Goal: Task Accomplishment & Management: Manage account settings

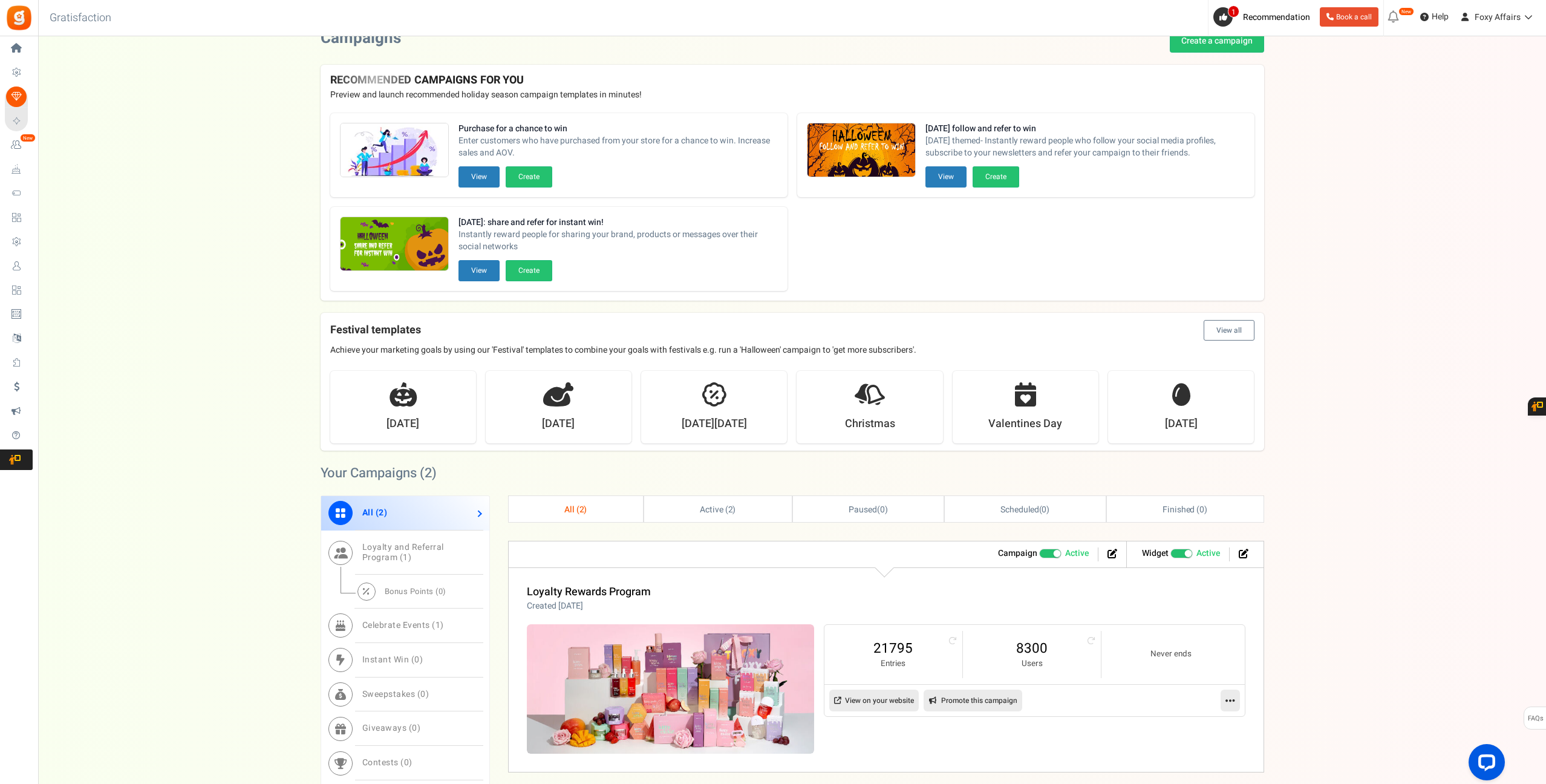
scroll to position [27, 0]
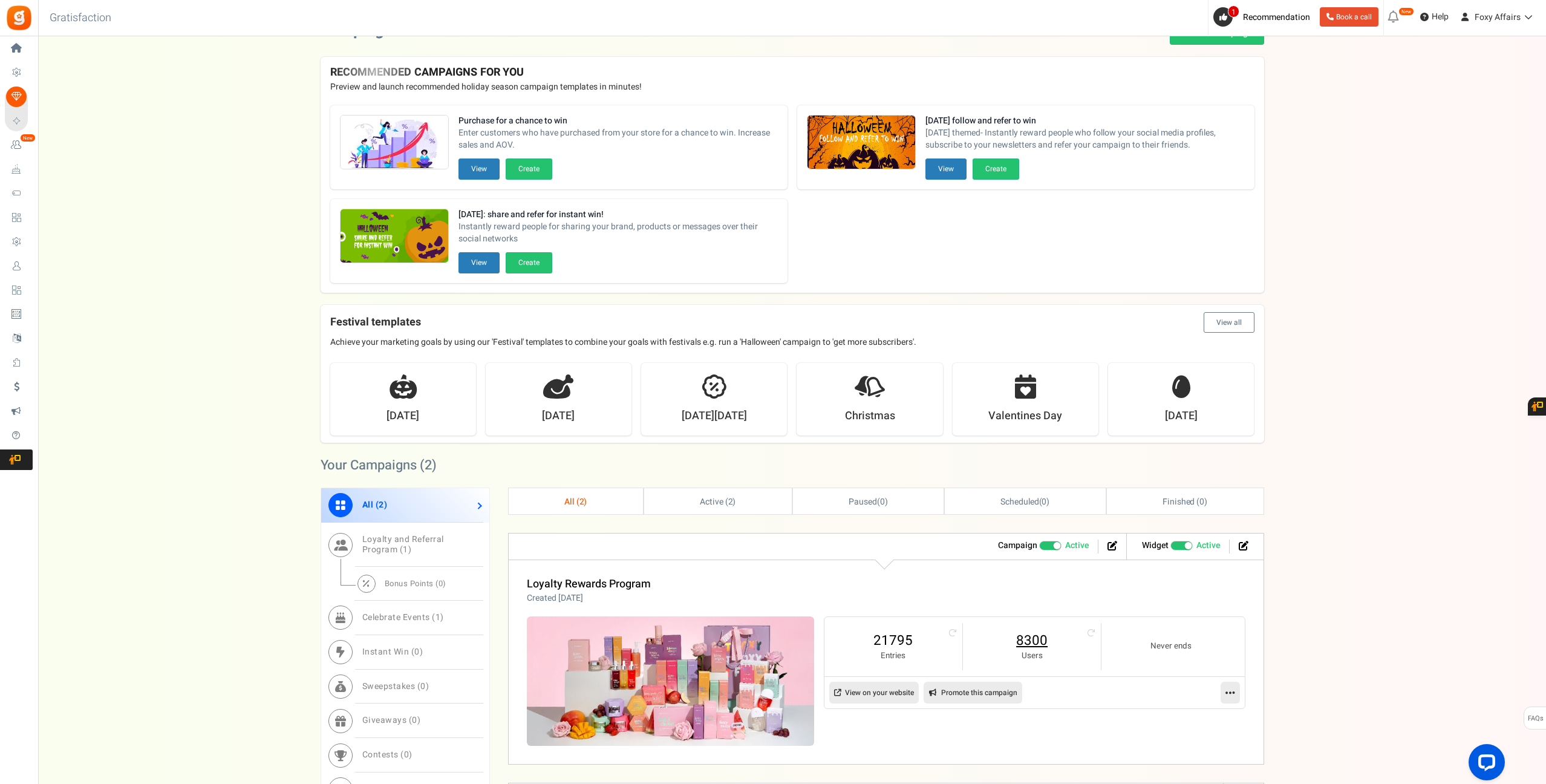
click at [1046, 642] on link "8300" at bounding box center [1032, 640] width 113 height 19
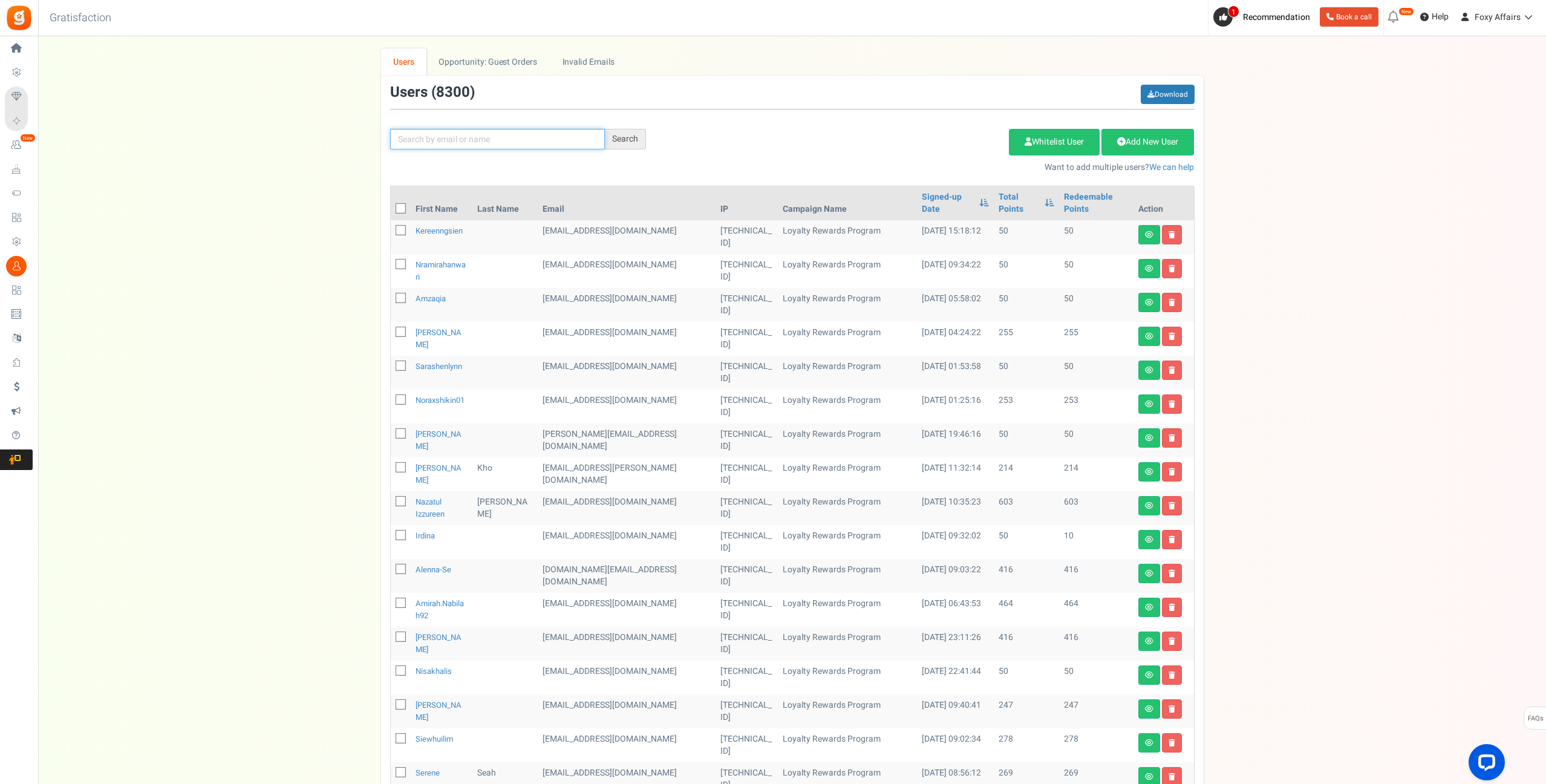
click at [519, 144] on input "text" at bounding box center [498, 139] width 215 height 21
type input "[PERSON_NAME]"
click at [609, 139] on div "Search" at bounding box center [626, 139] width 42 height 21
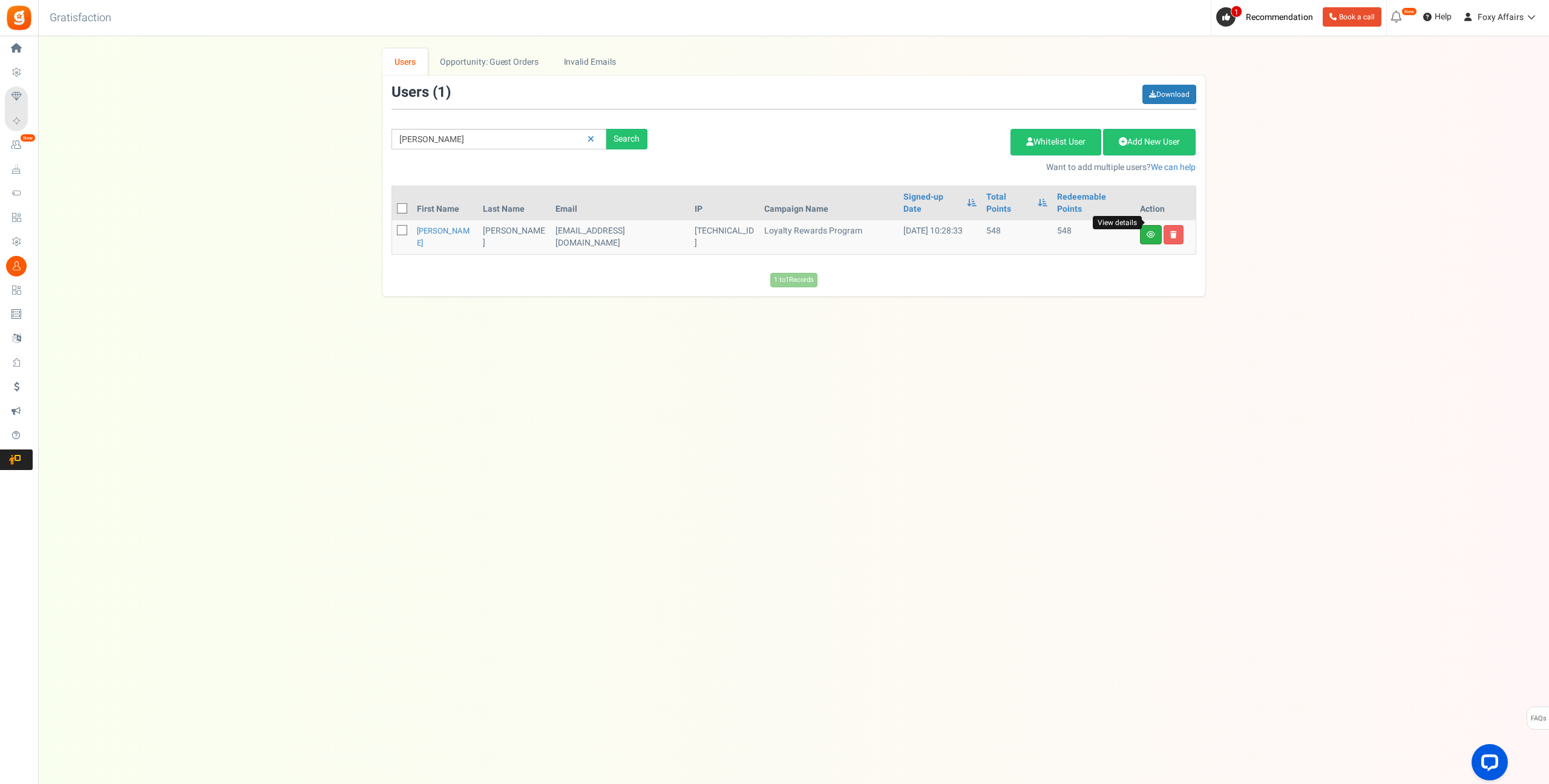
click at [1149, 231] on icon at bounding box center [1151, 235] width 9 height 7
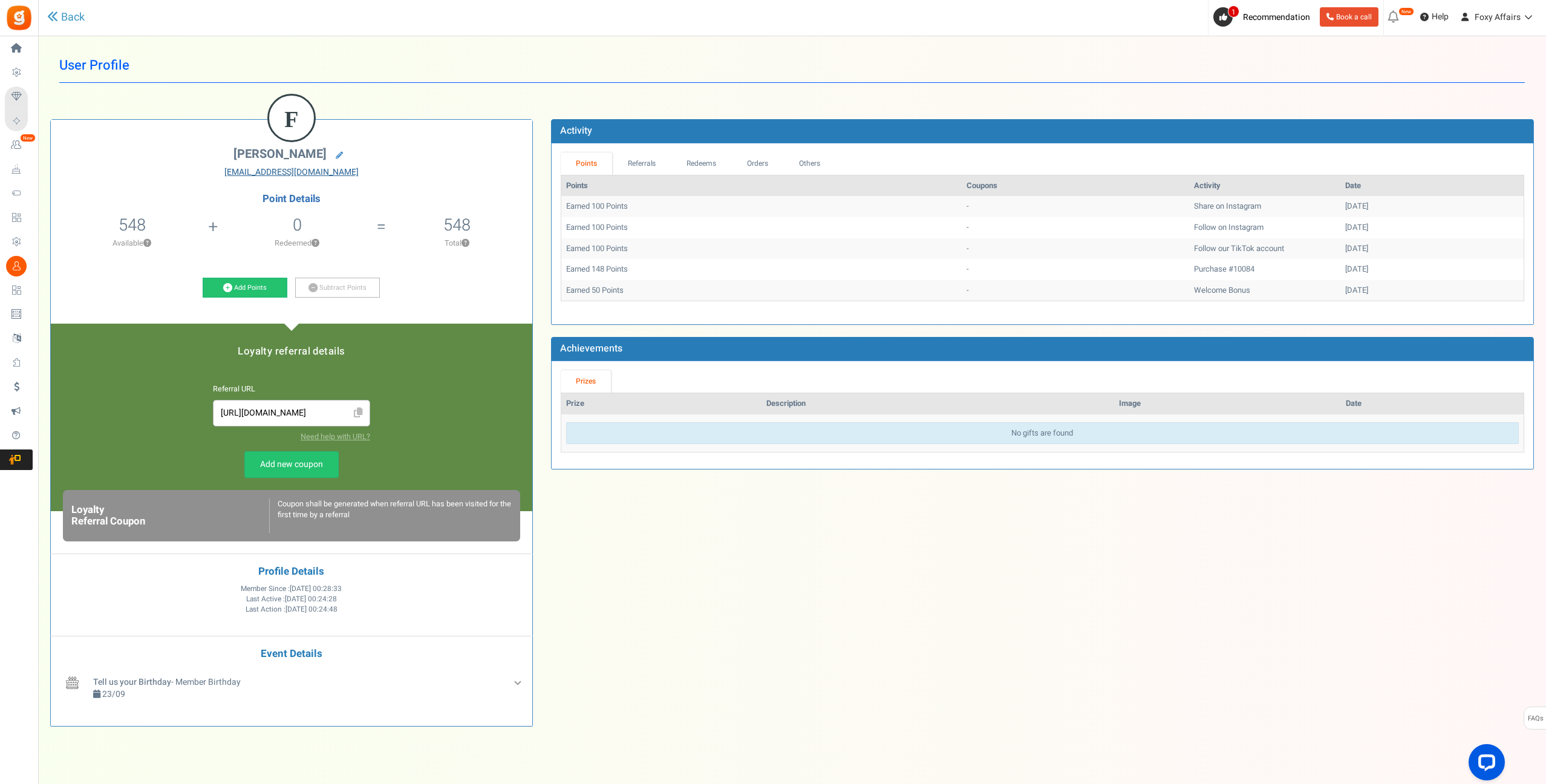
click at [0, 36] on div "Home Settings Campaigns Purchase to win Loyalty and Referral Program New Celebr…" at bounding box center [773, 423] width 1546 height 774
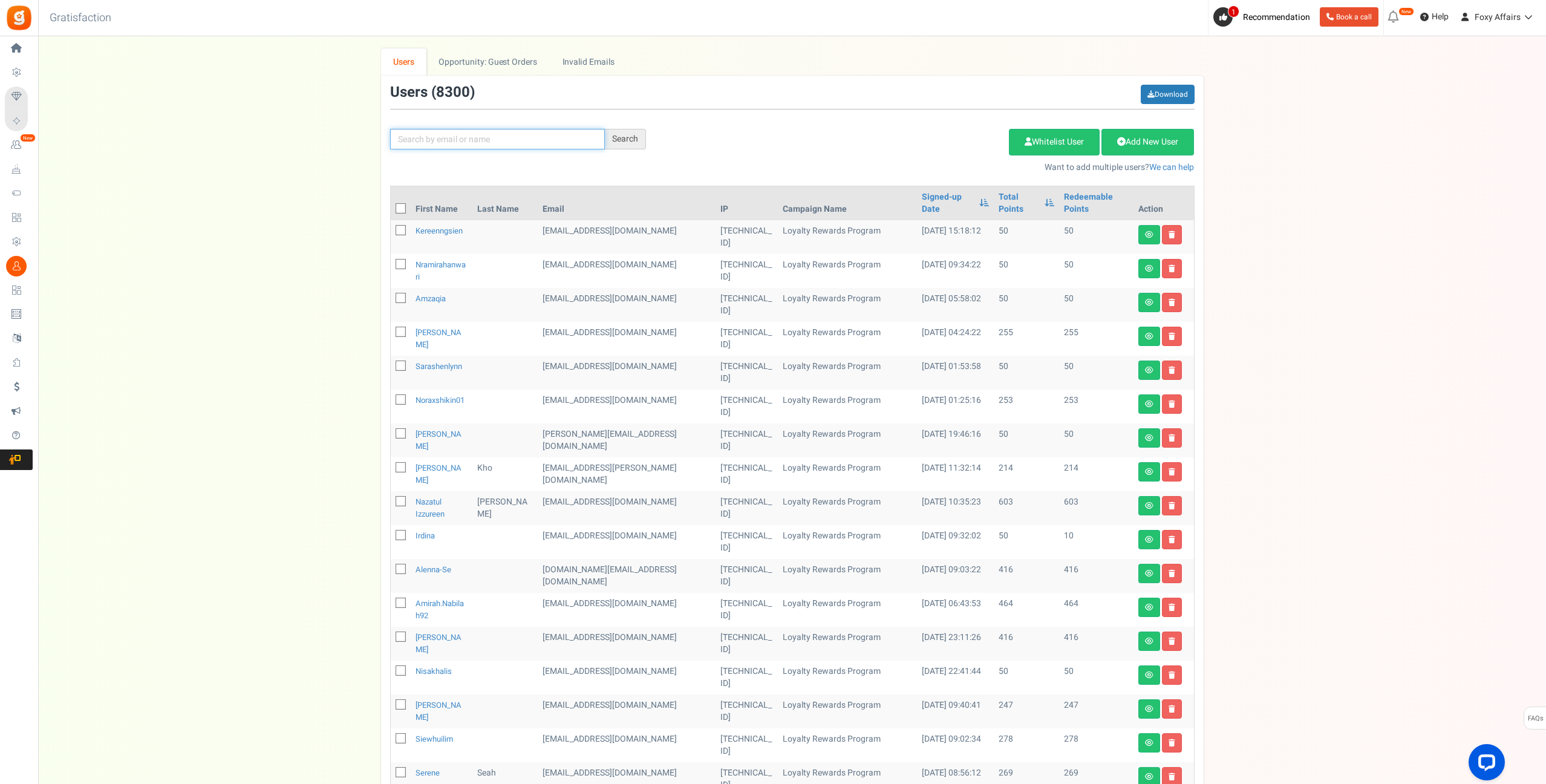
click at [549, 139] on input "text" at bounding box center [498, 139] width 215 height 21
paste input "[EMAIL_ADDRESS][DOMAIN_NAME]"
type input "[EMAIL_ADDRESS][DOMAIN_NAME]"
click at [626, 138] on div "Search" at bounding box center [626, 139] width 42 height 21
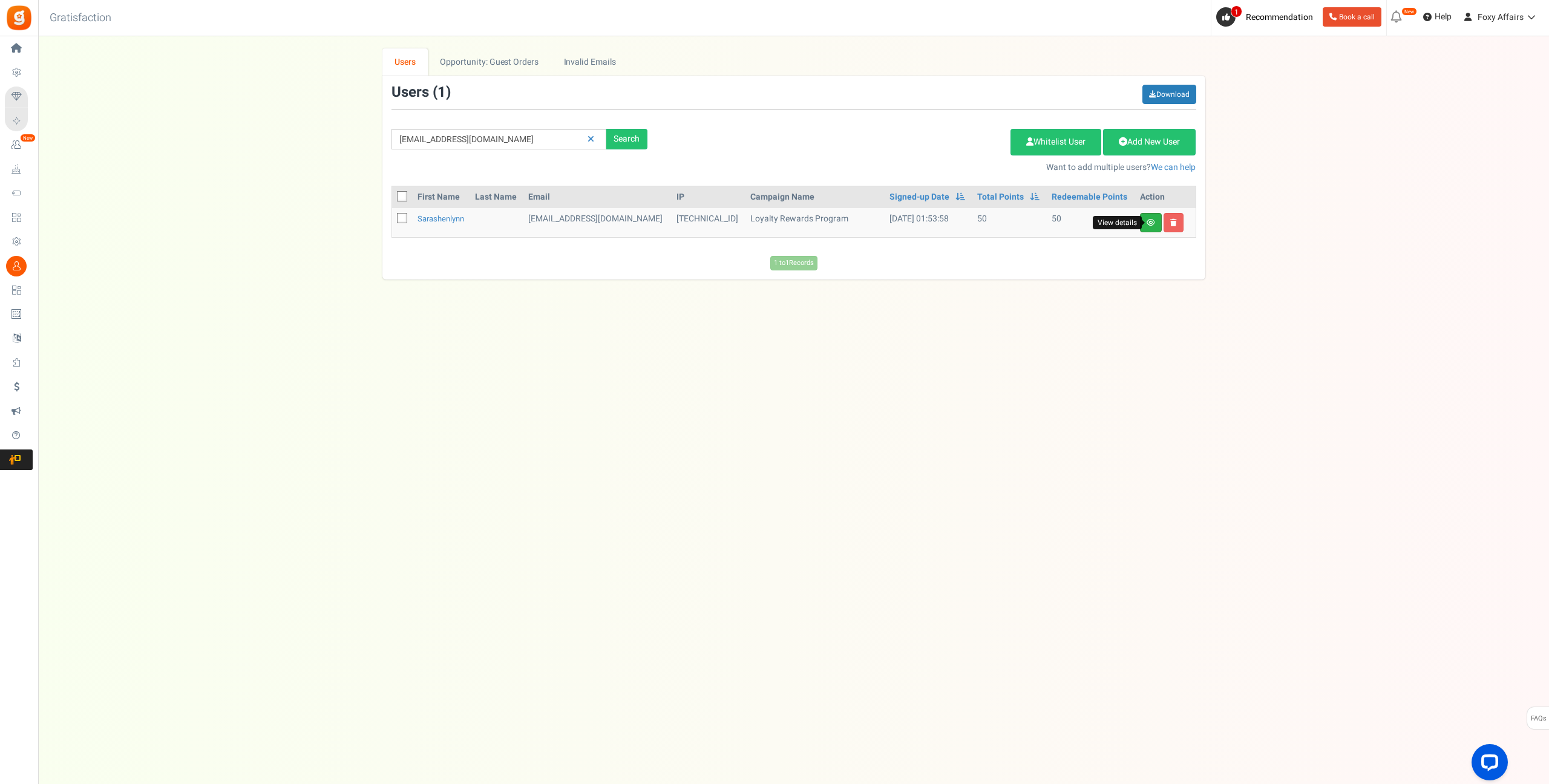
click at [1149, 221] on icon at bounding box center [1151, 222] width 9 height 7
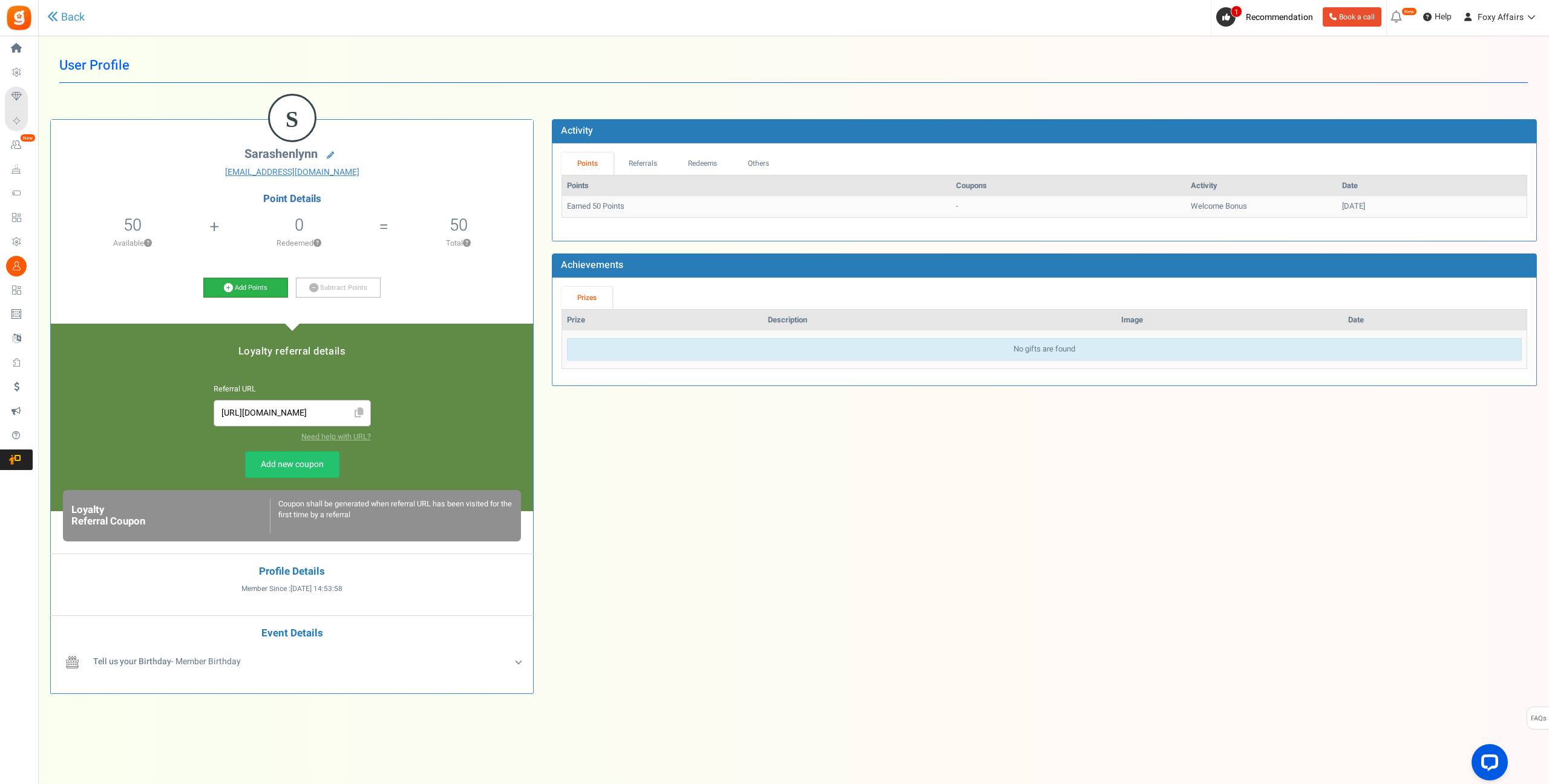
click at [230, 283] on icon at bounding box center [229, 287] width 9 height 9
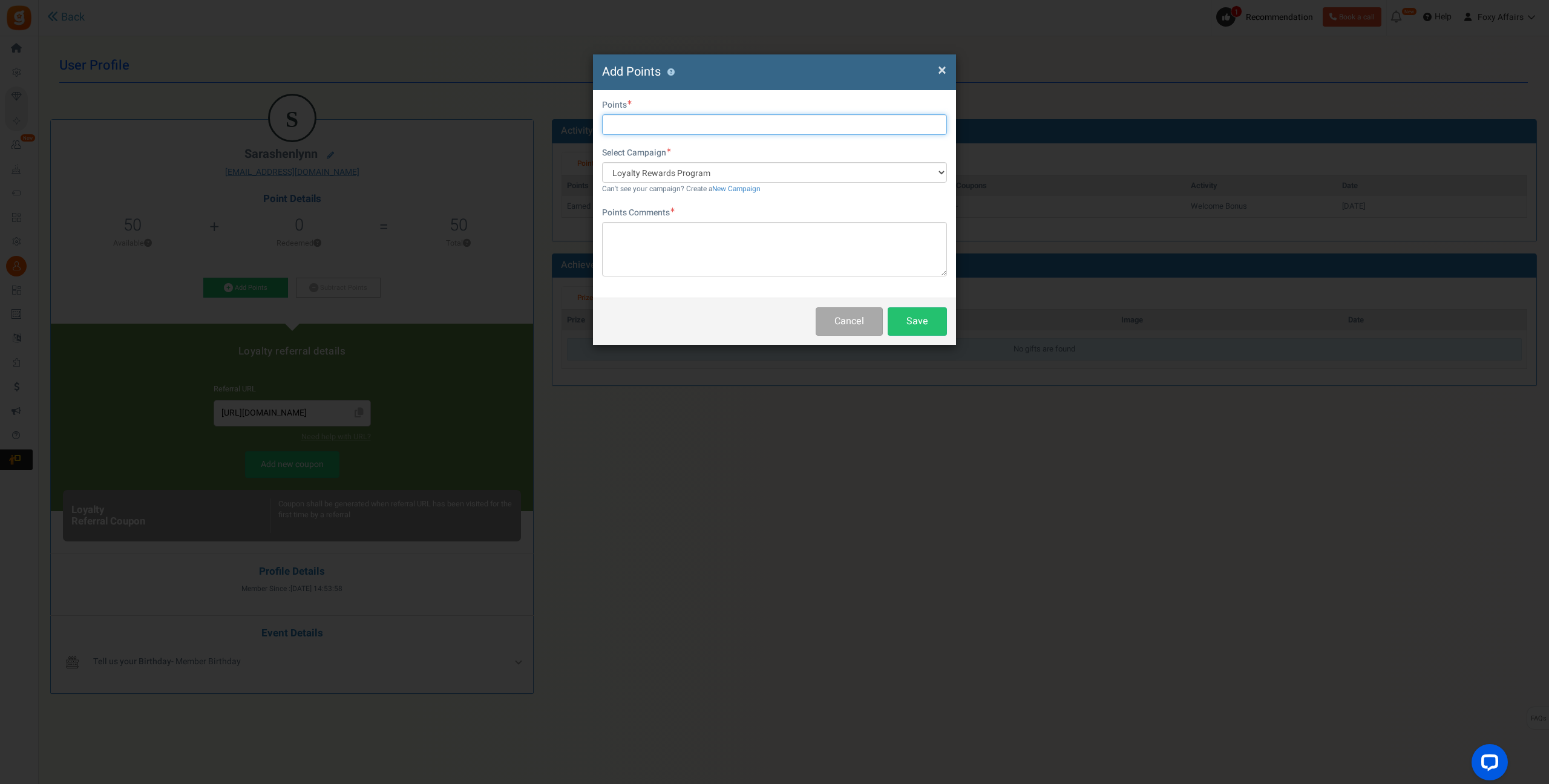
click at [720, 120] on input "text" at bounding box center [774, 125] width 345 height 21
type input "166"
click at [695, 252] on textarea at bounding box center [774, 248] width 345 height 55
type textarea "TikTok Order"
click at [938, 325] on button "Save" at bounding box center [917, 321] width 59 height 29
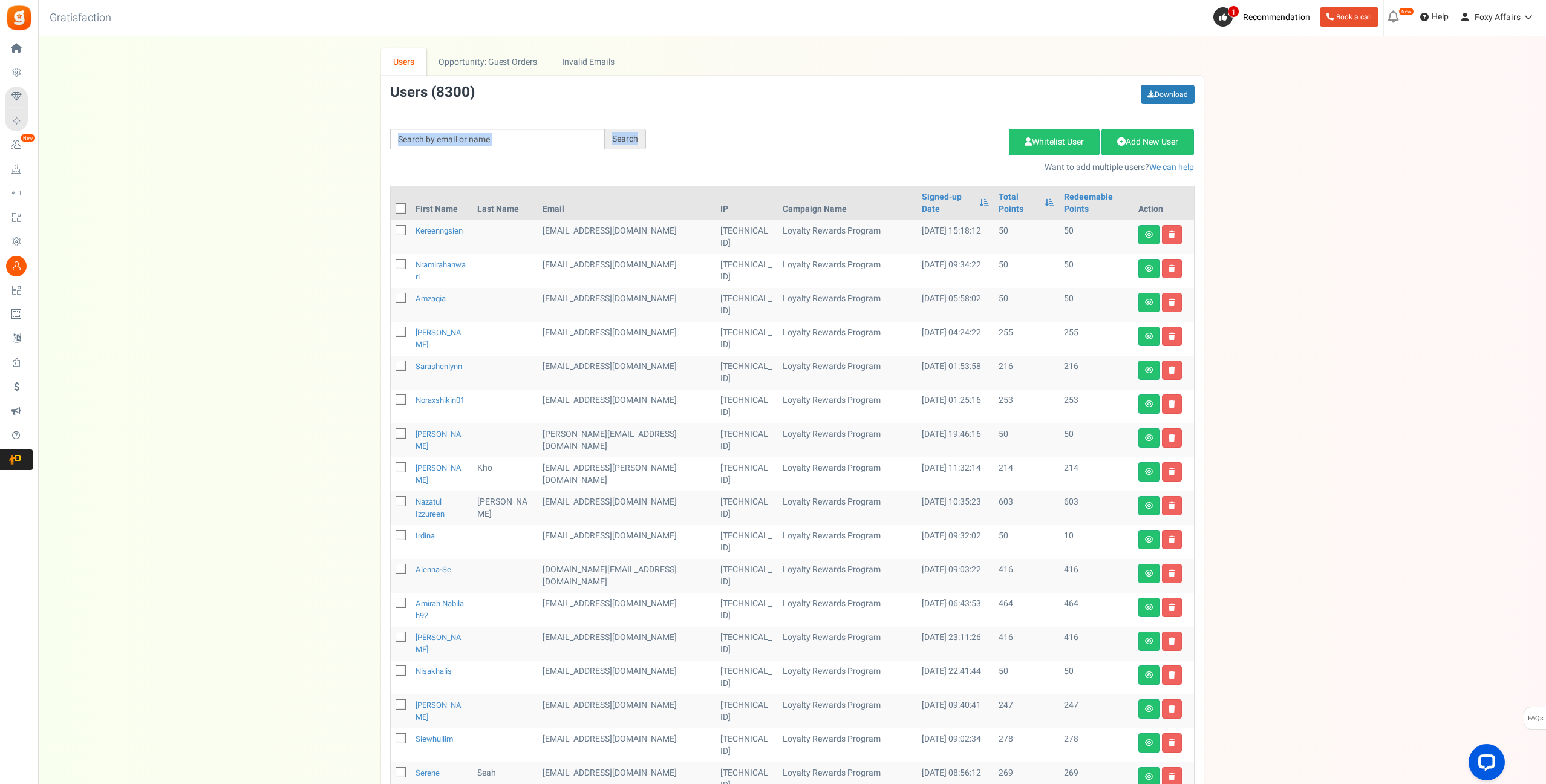
click at [527, 130] on div "Search Add Etsy Order Delete Selected Users Import Users Spam Protection Subtra…" at bounding box center [792, 129] width 822 height 89
click at [509, 139] on input "text" at bounding box center [498, 139] width 215 height 21
paste input "[EMAIL_ADDRESS][DOMAIN_NAME]"
type input "[EMAIL_ADDRESS][DOMAIN_NAME]"
click at [638, 139] on div "Search" at bounding box center [626, 139] width 42 height 21
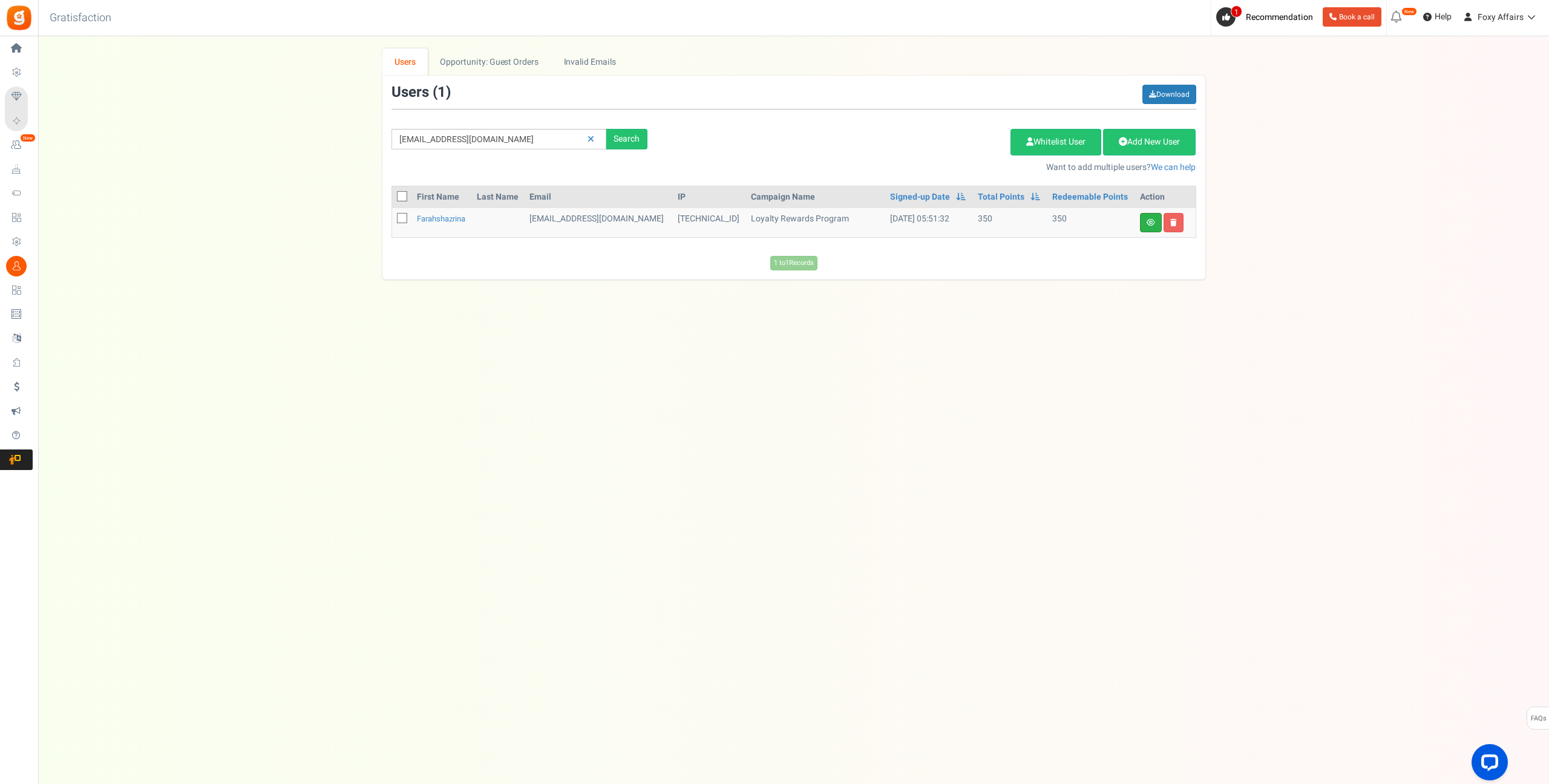
click at [1151, 222] on icon at bounding box center [1151, 222] width 9 height 7
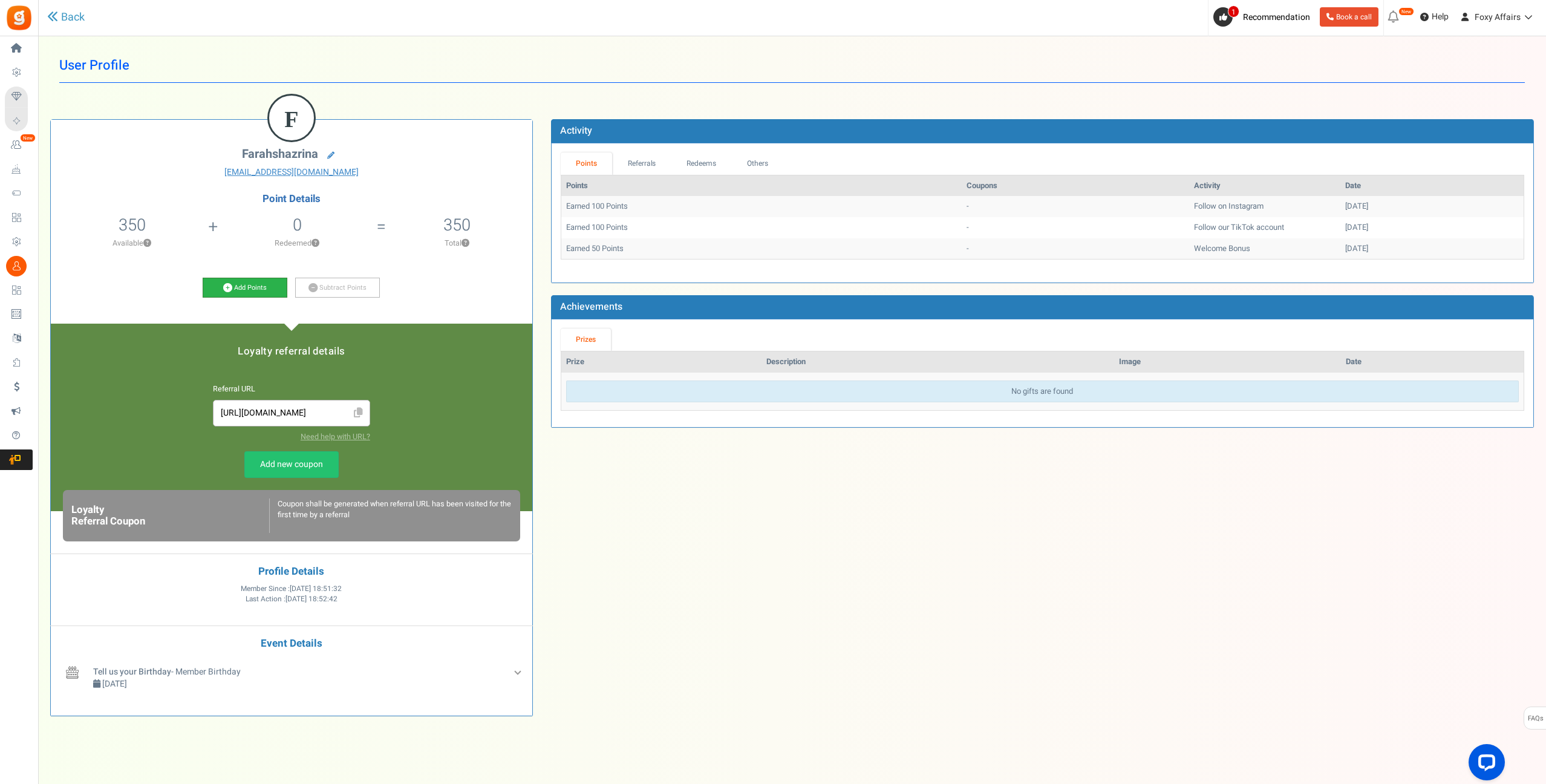
click at [229, 290] on icon at bounding box center [228, 287] width 9 height 9
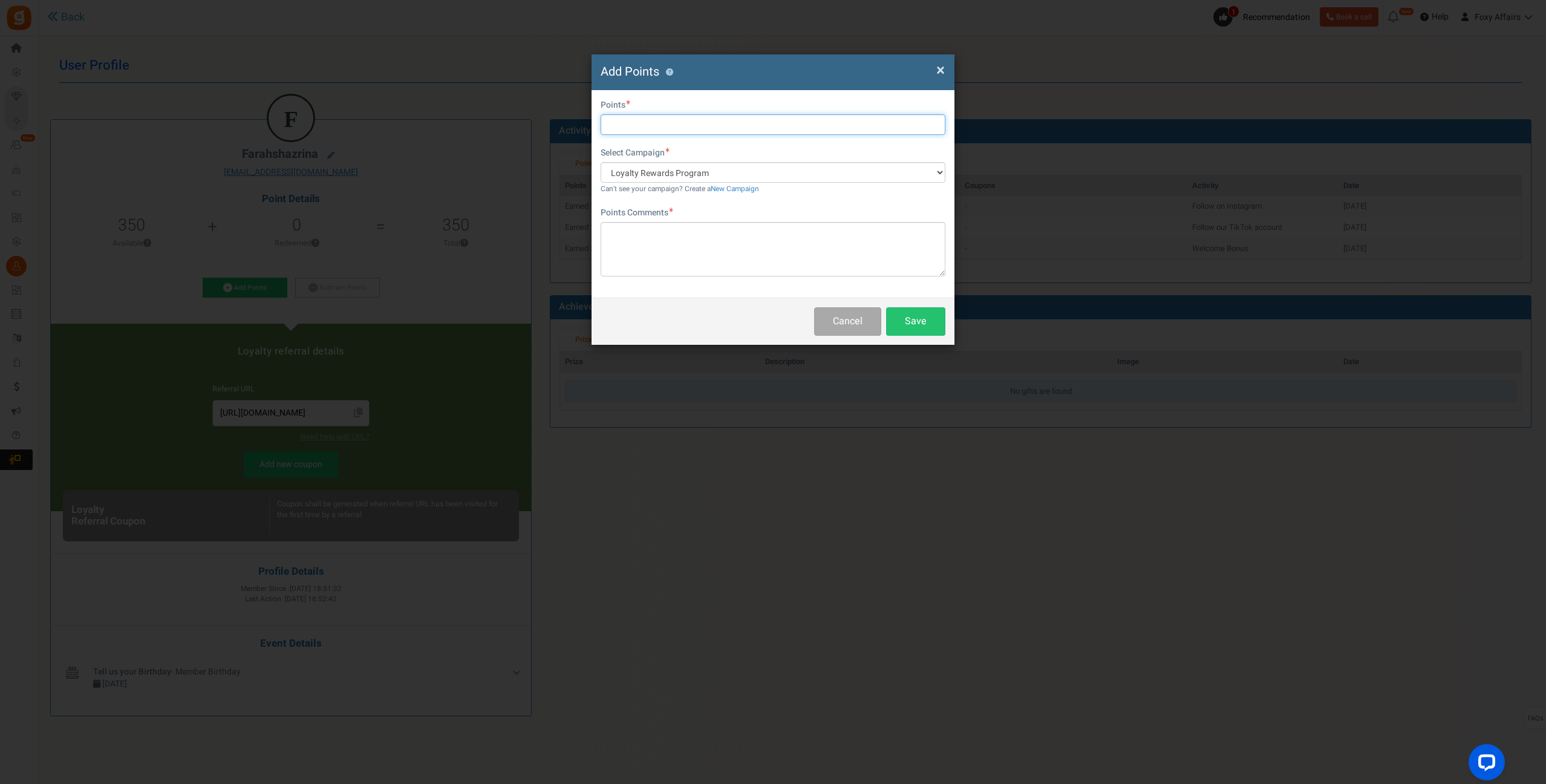
click at [678, 124] on input "text" at bounding box center [773, 125] width 345 height 21
type input "193"
click at [760, 247] on textarea at bounding box center [773, 248] width 345 height 55
type textarea "TikTok Order"
click at [922, 328] on button "Save" at bounding box center [916, 321] width 59 height 29
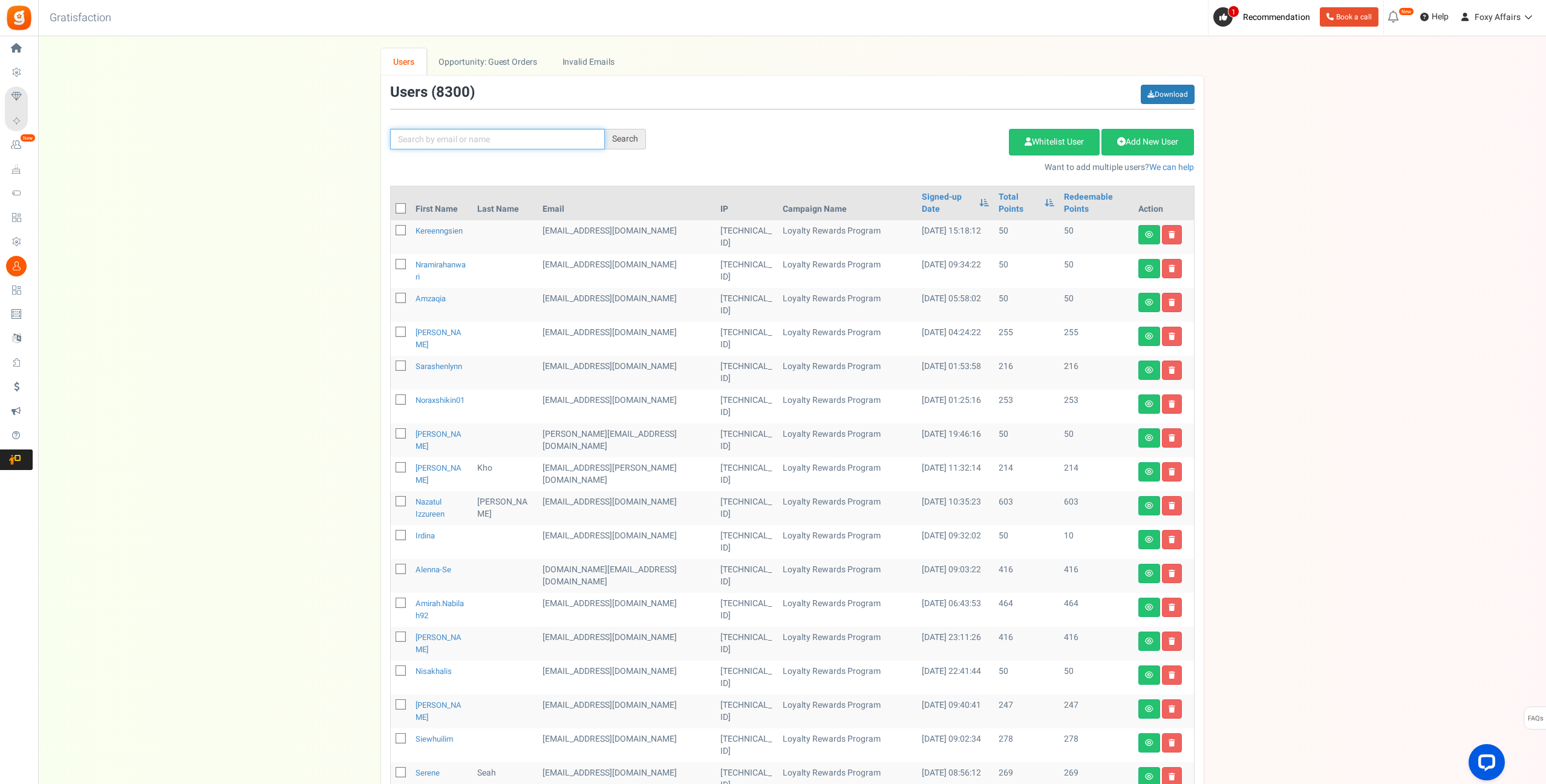
click at [507, 139] on input "text" at bounding box center [498, 139] width 215 height 21
paste input "[EMAIL_ADDRESS][DOMAIN_NAME]"
type input "[EMAIL_ADDRESS][DOMAIN_NAME]"
click at [628, 138] on div "Search" at bounding box center [626, 139] width 42 height 21
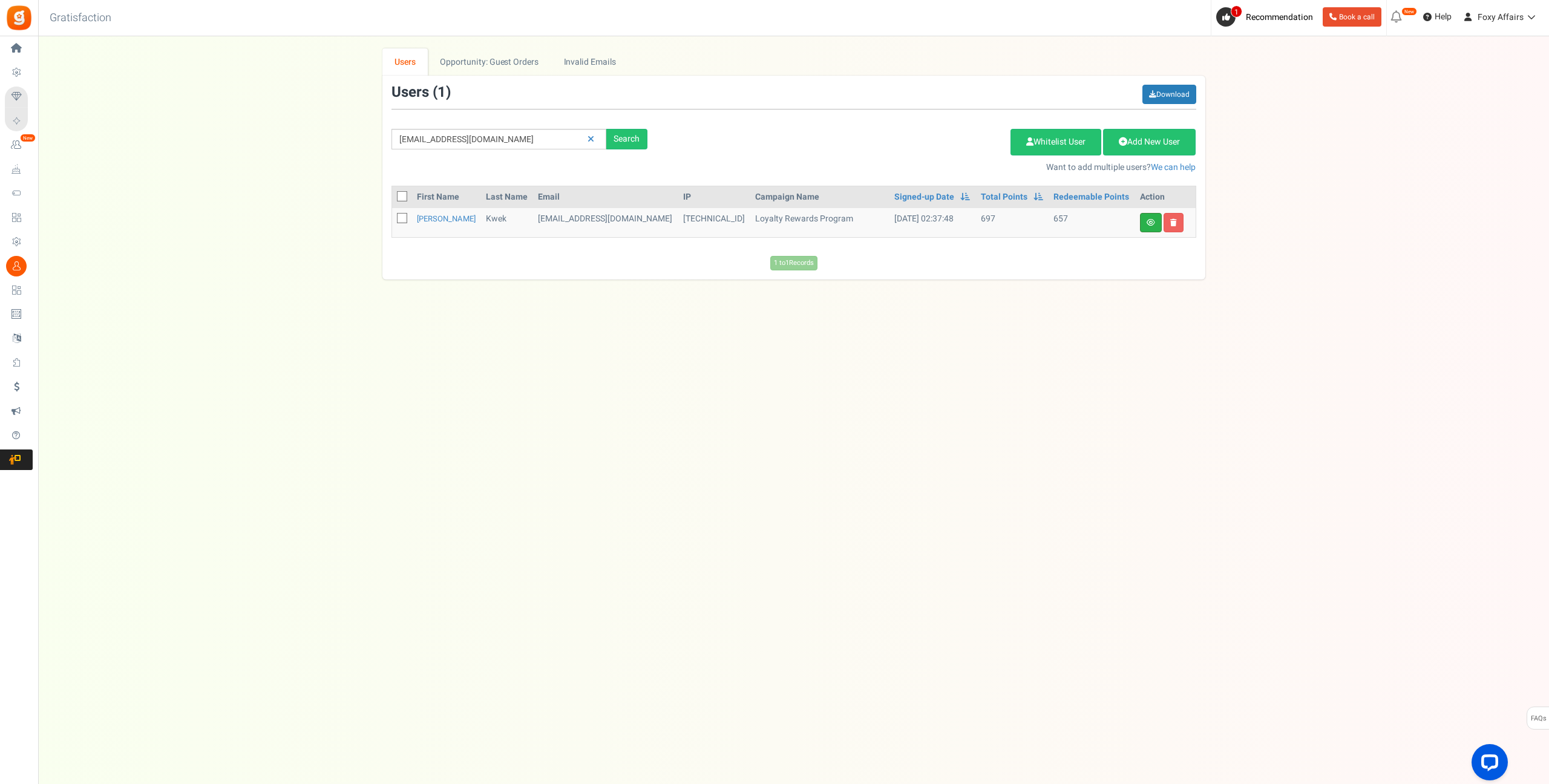
click at [1156, 219] on link at bounding box center [1151, 222] width 22 height 19
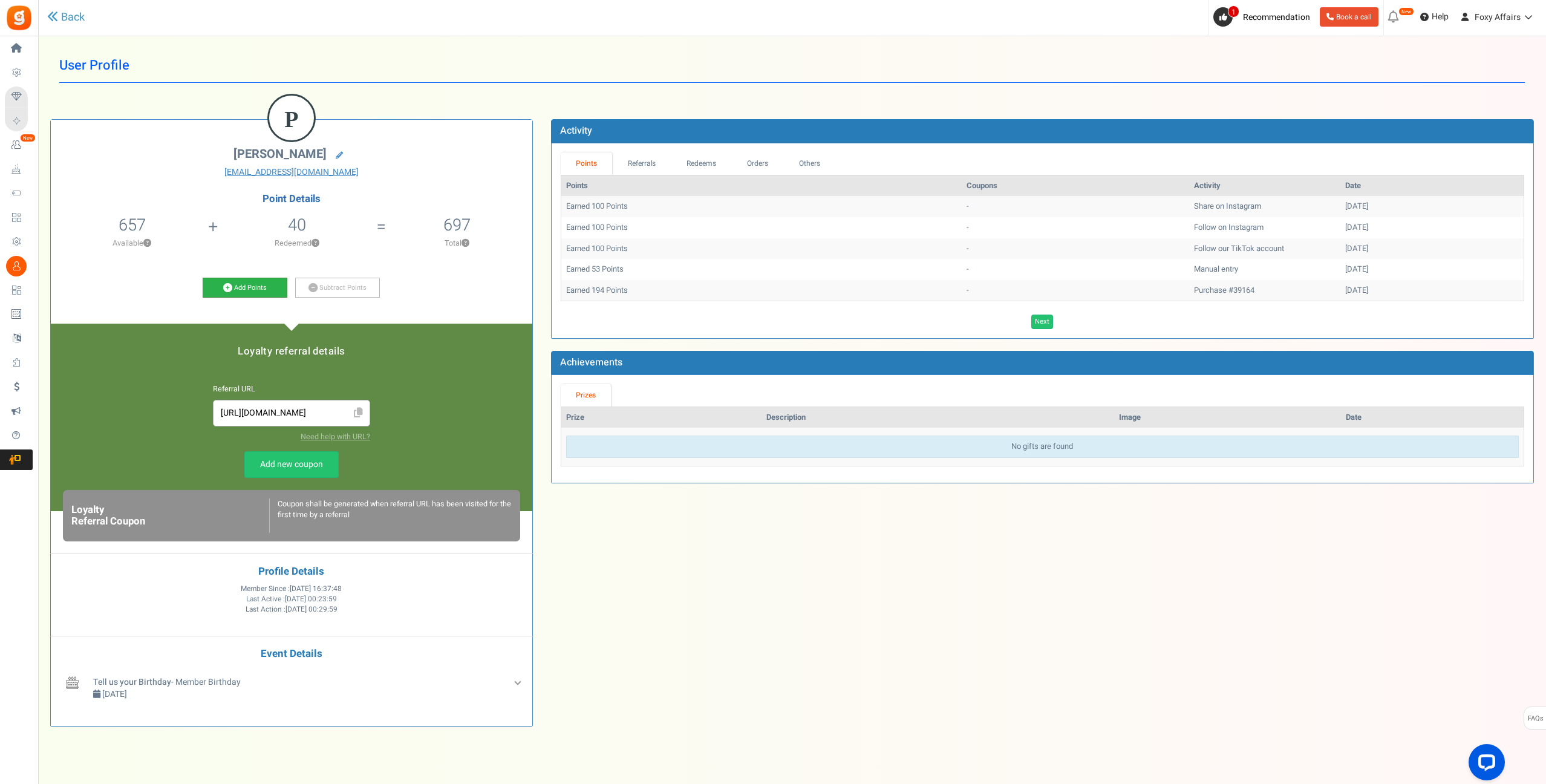
click at [233, 285] on link "Add Points" at bounding box center [245, 288] width 85 height 21
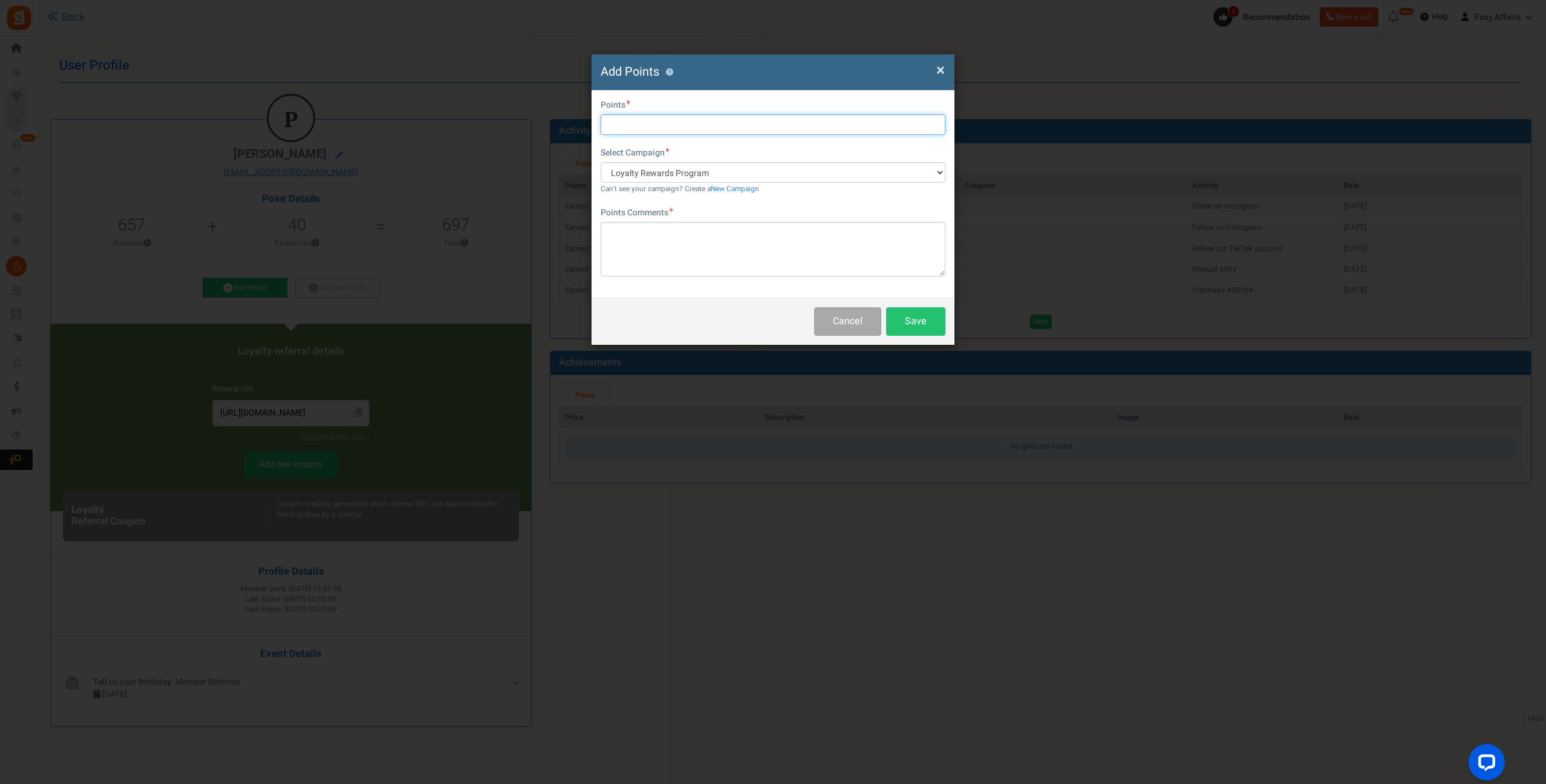
click at [682, 126] on input "text" at bounding box center [773, 125] width 345 height 21
type input "213"
click at [667, 232] on textarea at bounding box center [773, 248] width 345 height 55
type textarea "TikTok Order"
click at [915, 317] on button "Save" at bounding box center [916, 321] width 59 height 29
